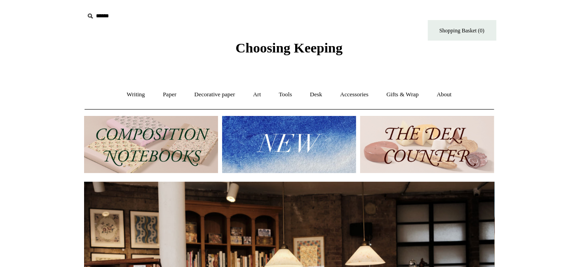
scroll to position [21, 0]
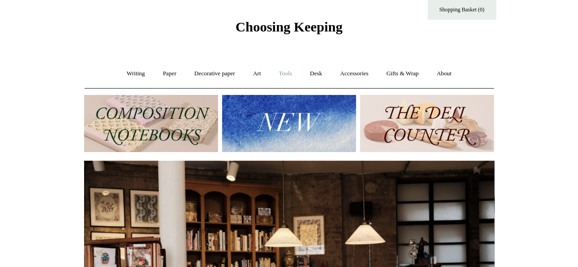
click at [287, 74] on link "Tools +" at bounding box center [285, 74] width 30 height 24
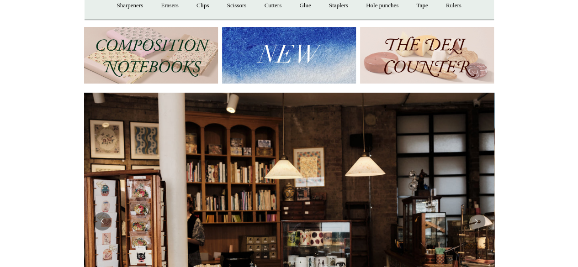
scroll to position [80, 0]
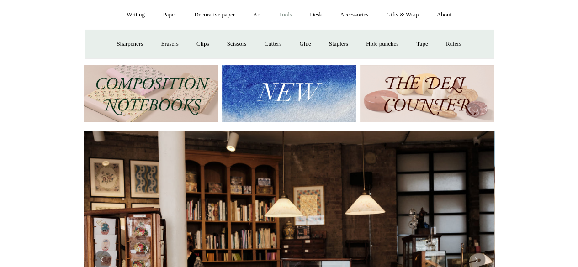
click at [257, 87] on img at bounding box center [289, 93] width 134 height 57
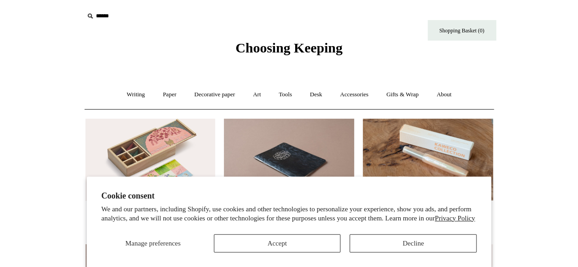
scroll to position [89, 0]
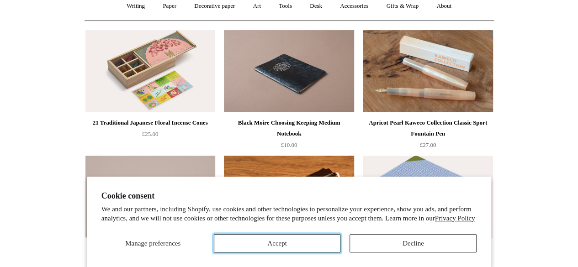
click at [302, 252] on button "Accept" at bounding box center [277, 243] width 127 height 18
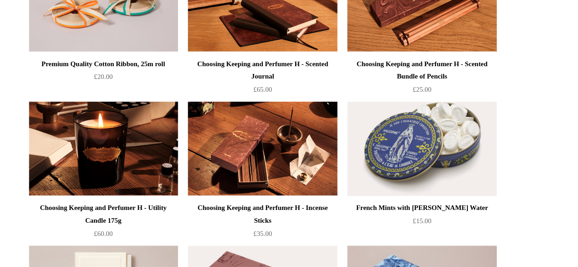
scroll to position [1209, 0]
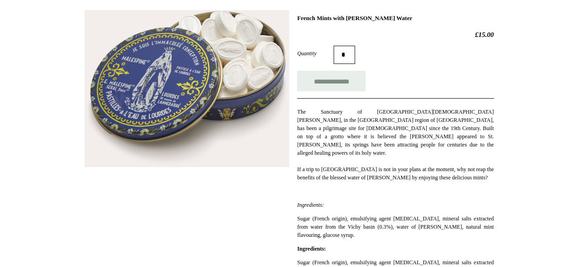
scroll to position [131, 0]
